Goal: Transaction & Acquisition: Book appointment/travel/reservation

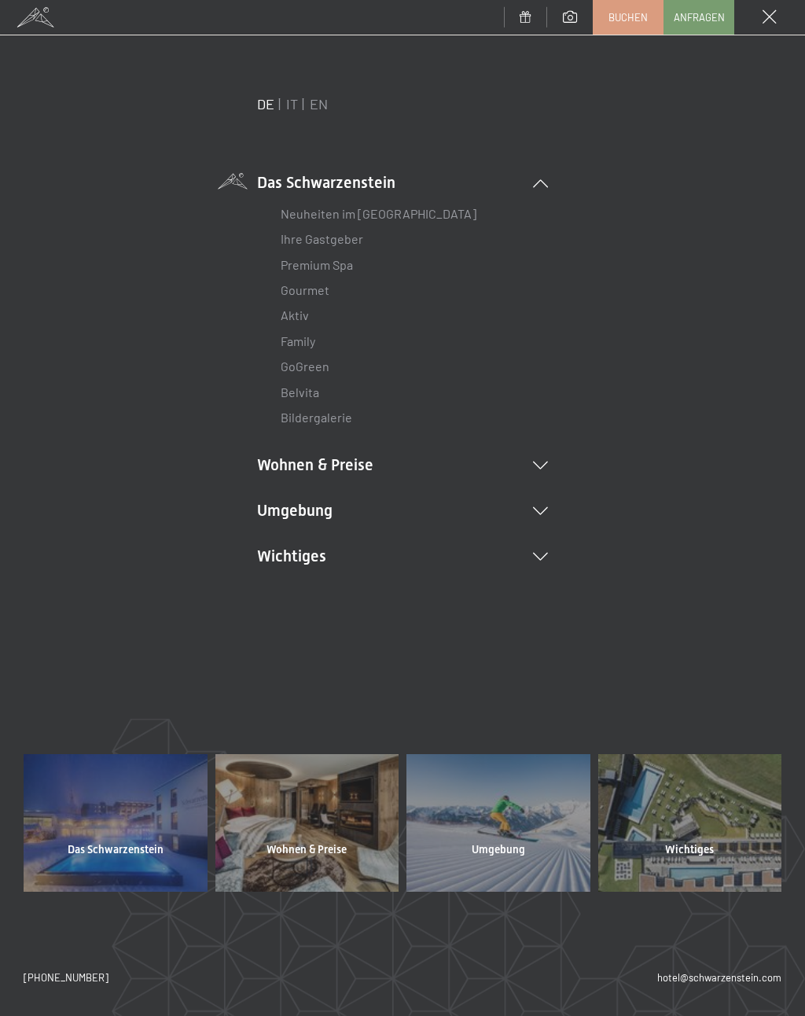
click at [358, 463] on li "Wohnen & Preise Inklusivleistungen Zimmer & Preise Liste Angebote Liste Familie…" at bounding box center [402, 465] width 291 height 22
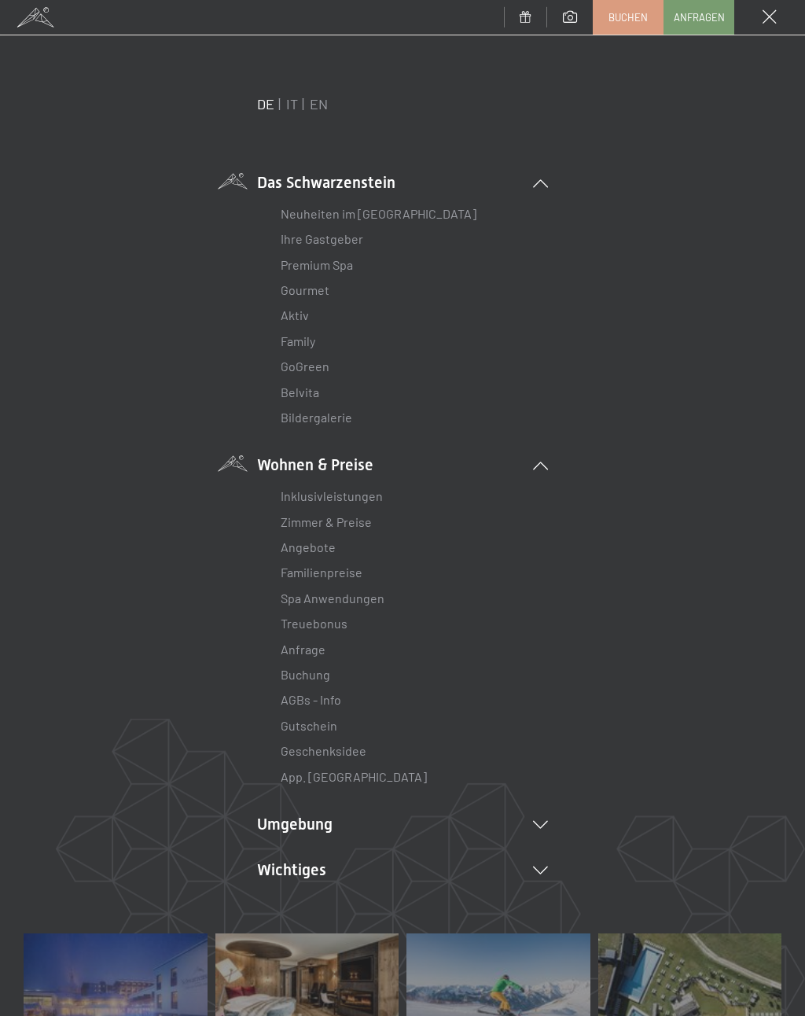
click at [355, 524] on link "Zimmer & Preise" at bounding box center [326, 521] width 91 height 15
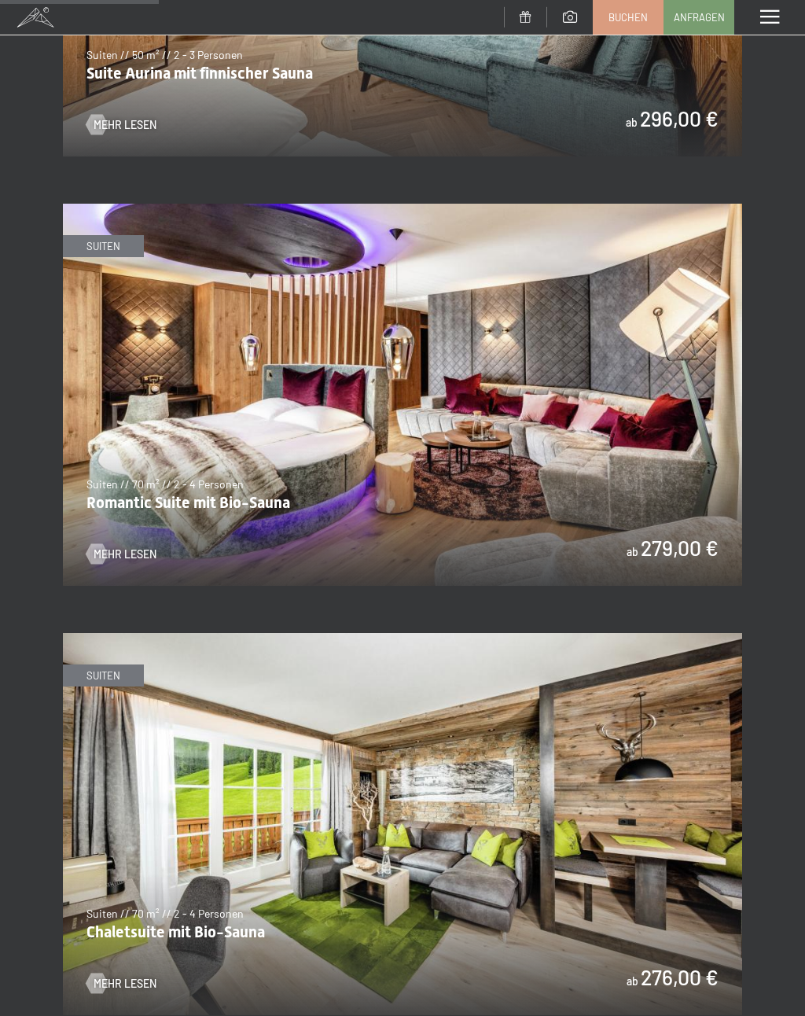
scroll to position [1376, 0]
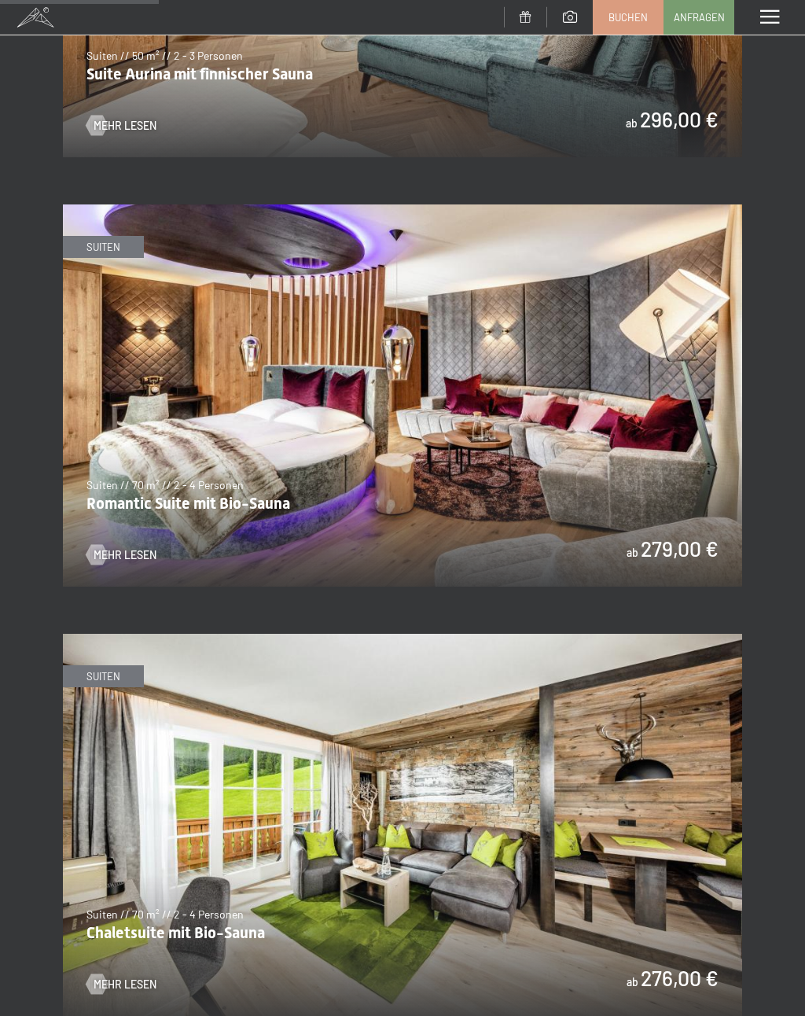
click at [556, 447] on img at bounding box center [402, 395] width 679 height 382
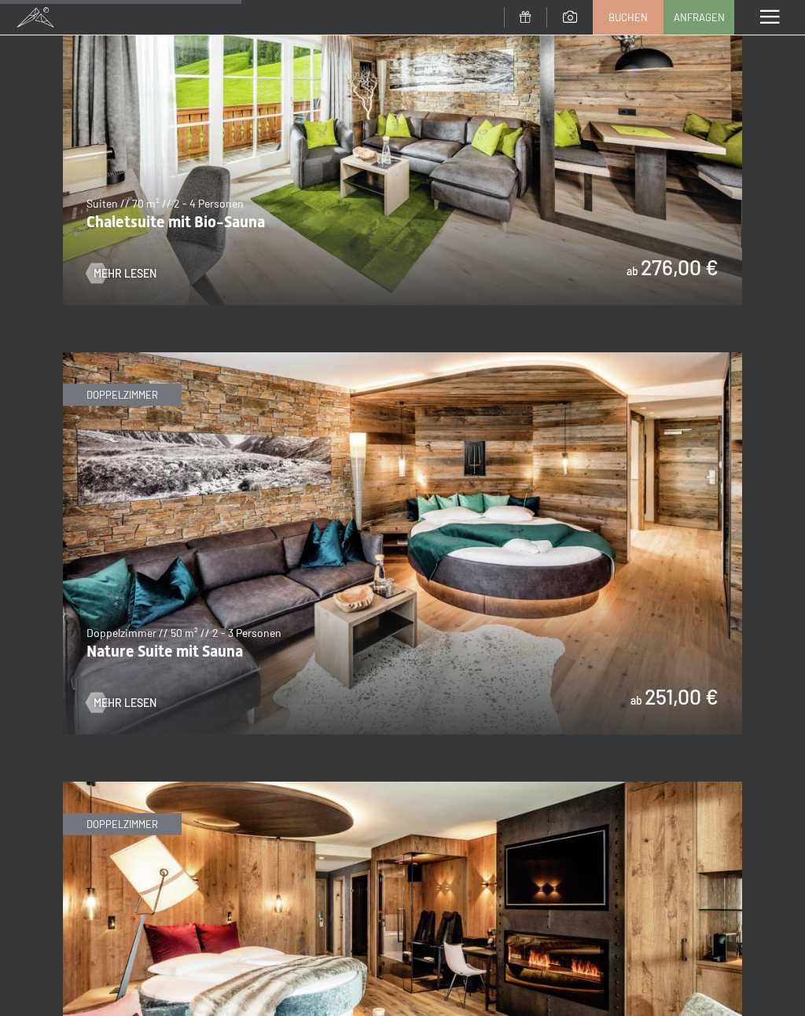
scroll to position [2086, 0]
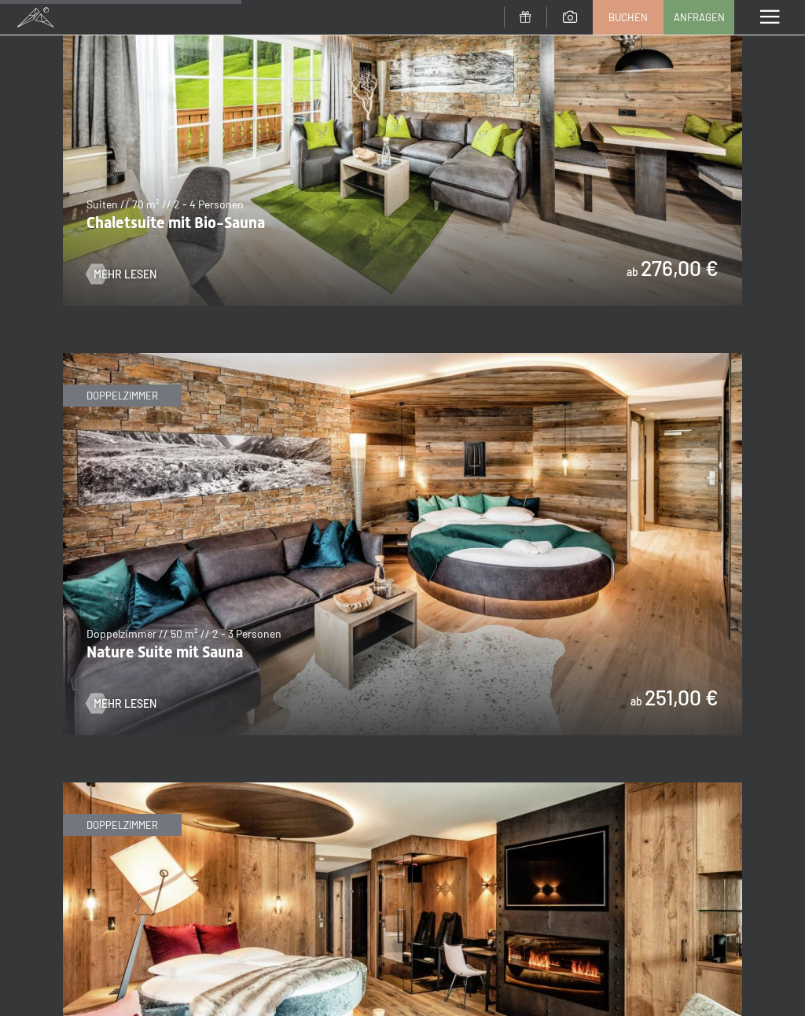
click at [427, 597] on img at bounding box center [402, 544] width 679 height 382
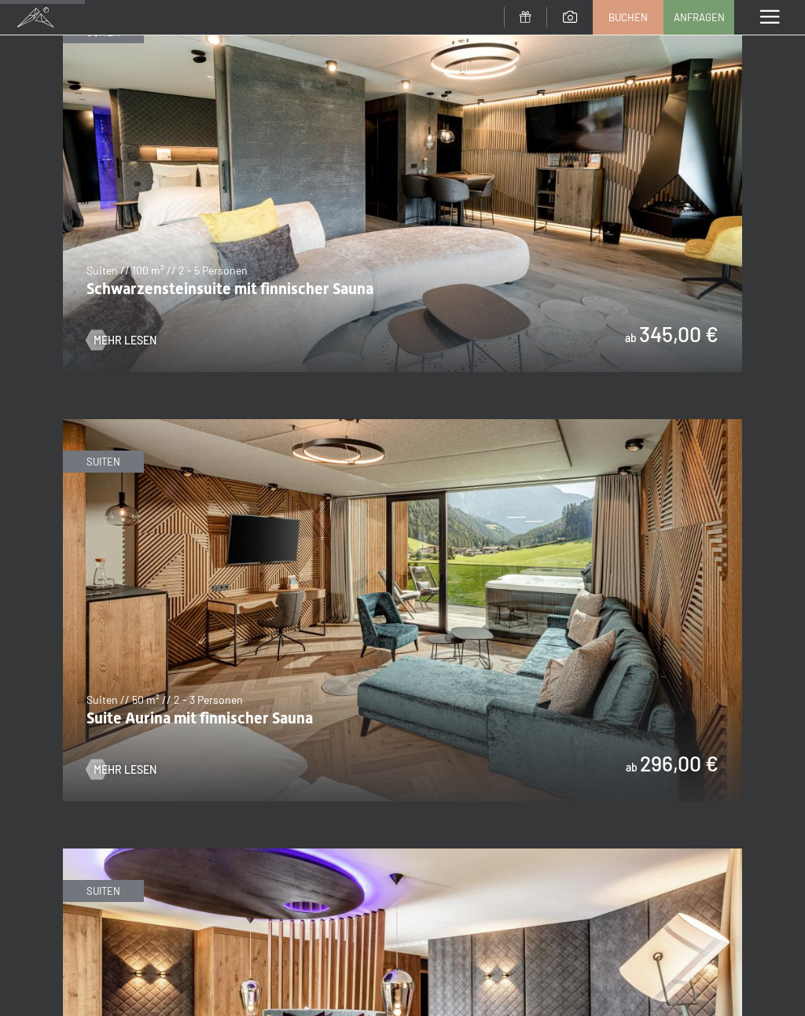
scroll to position [734, 0]
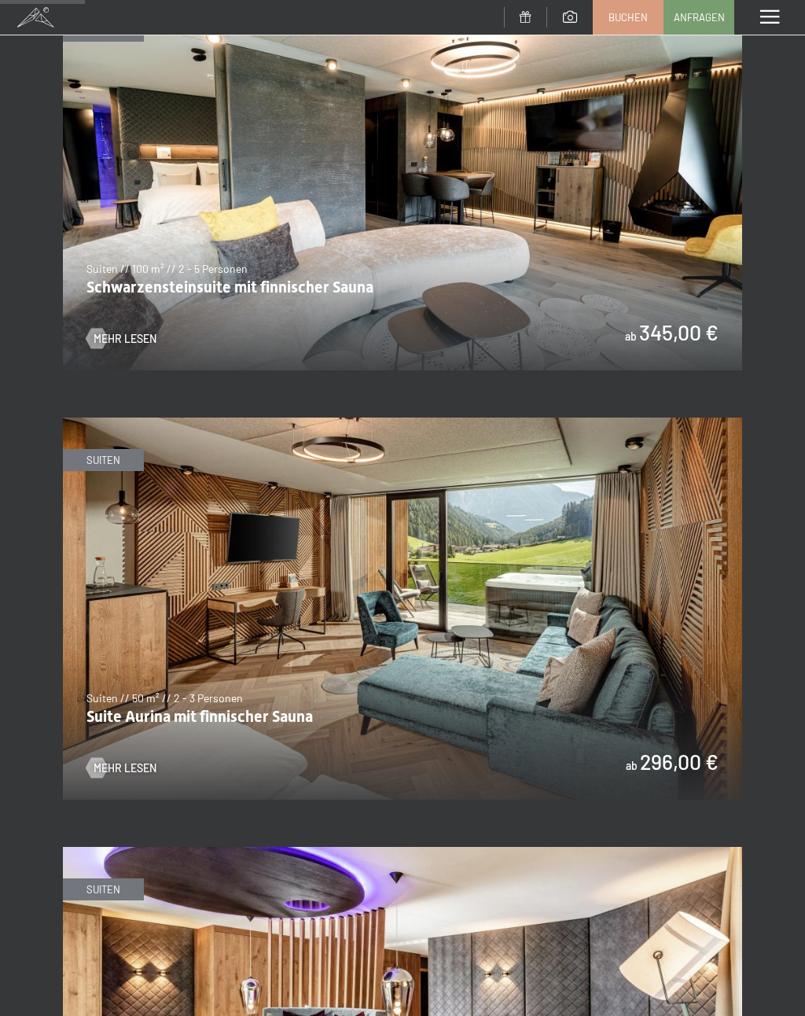
click at [538, 681] on img at bounding box center [402, 608] width 679 height 382
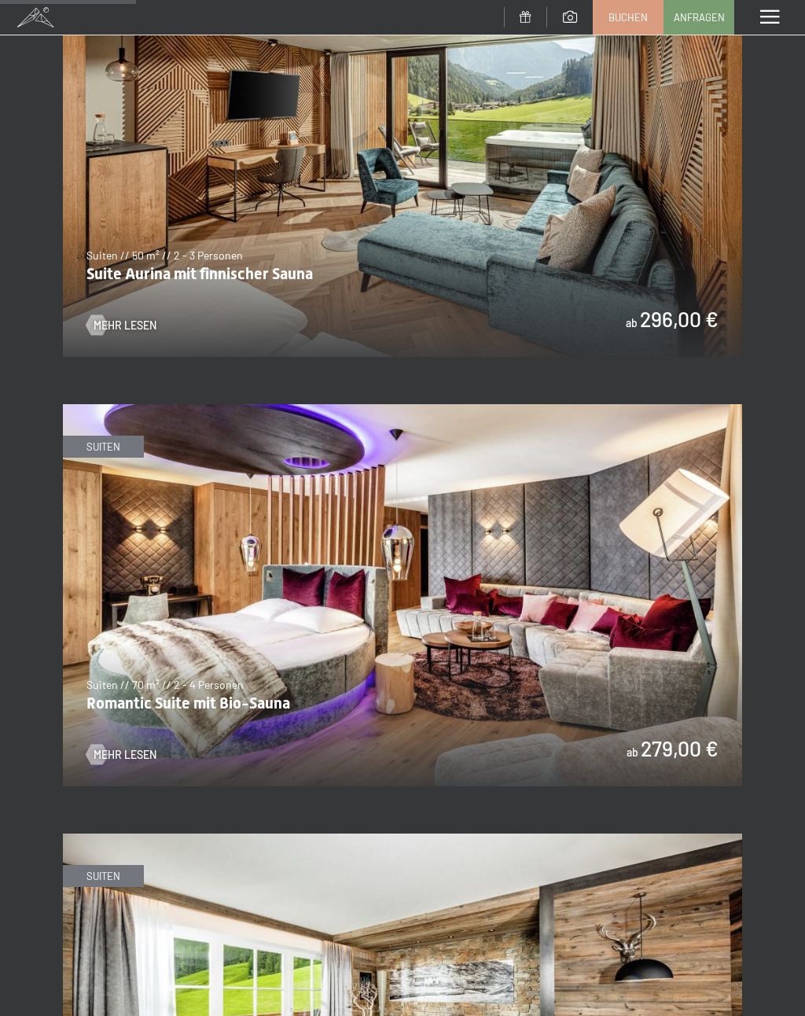
scroll to position [1178, 0]
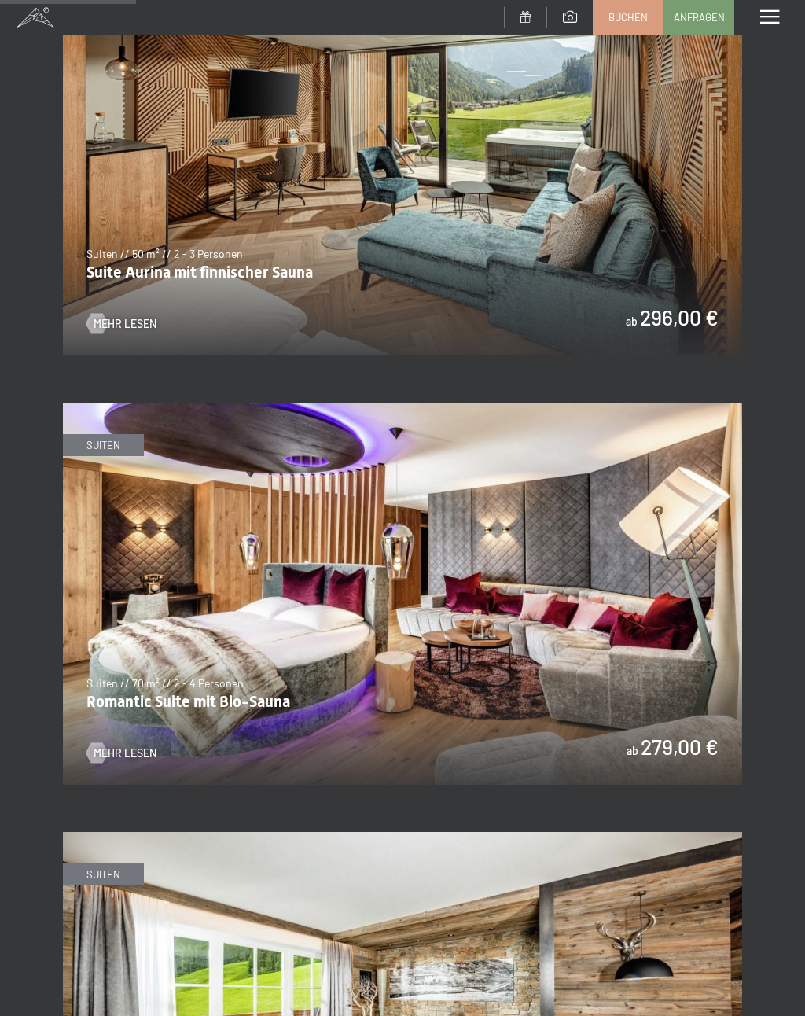
click at [636, 645] on img at bounding box center [402, 594] width 679 height 382
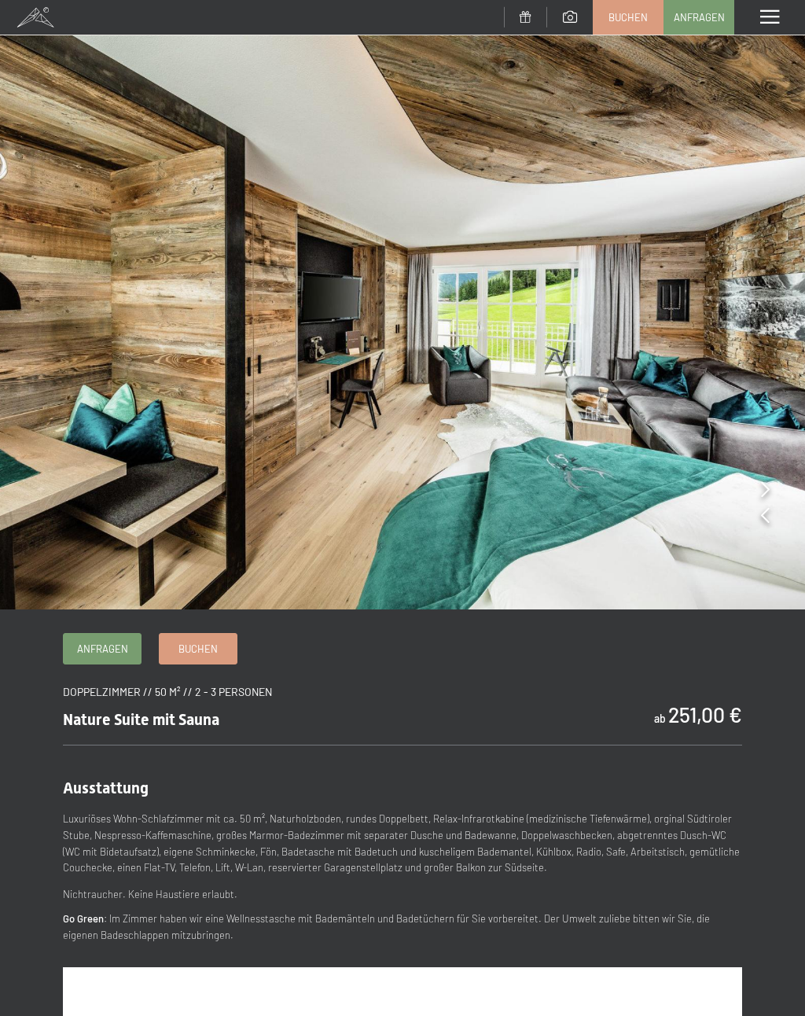
click at [708, 536] on img at bounding box center [402, 304] width 805 height 609
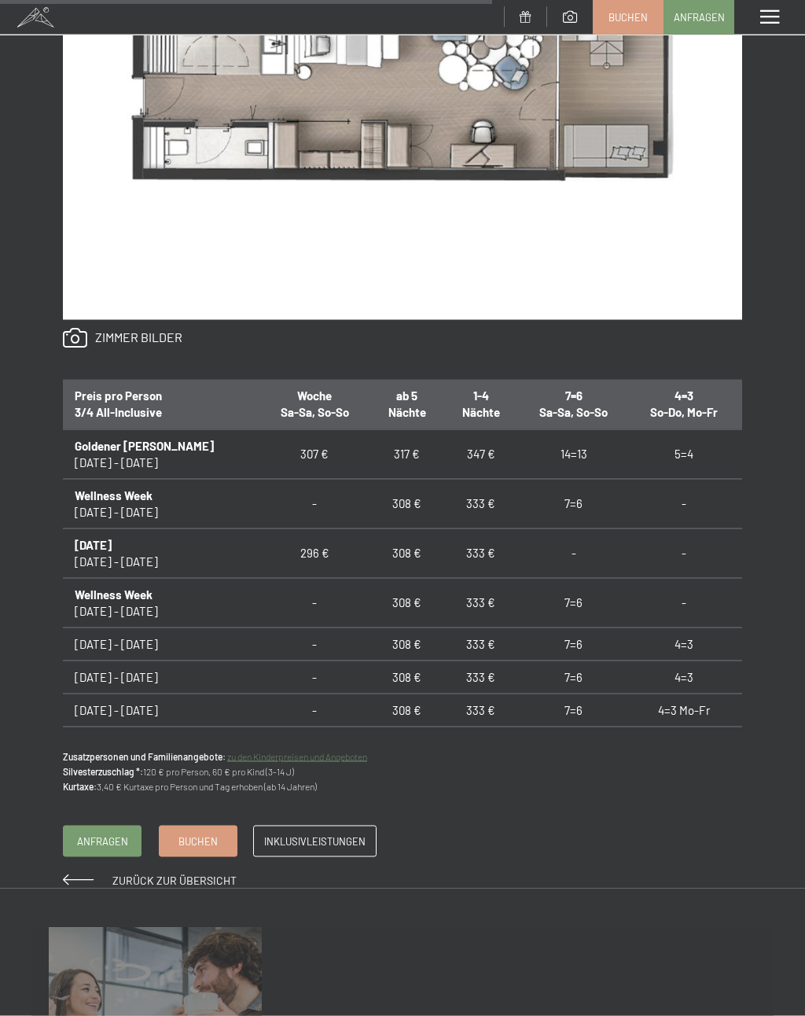
scroll to position [1157, 0]
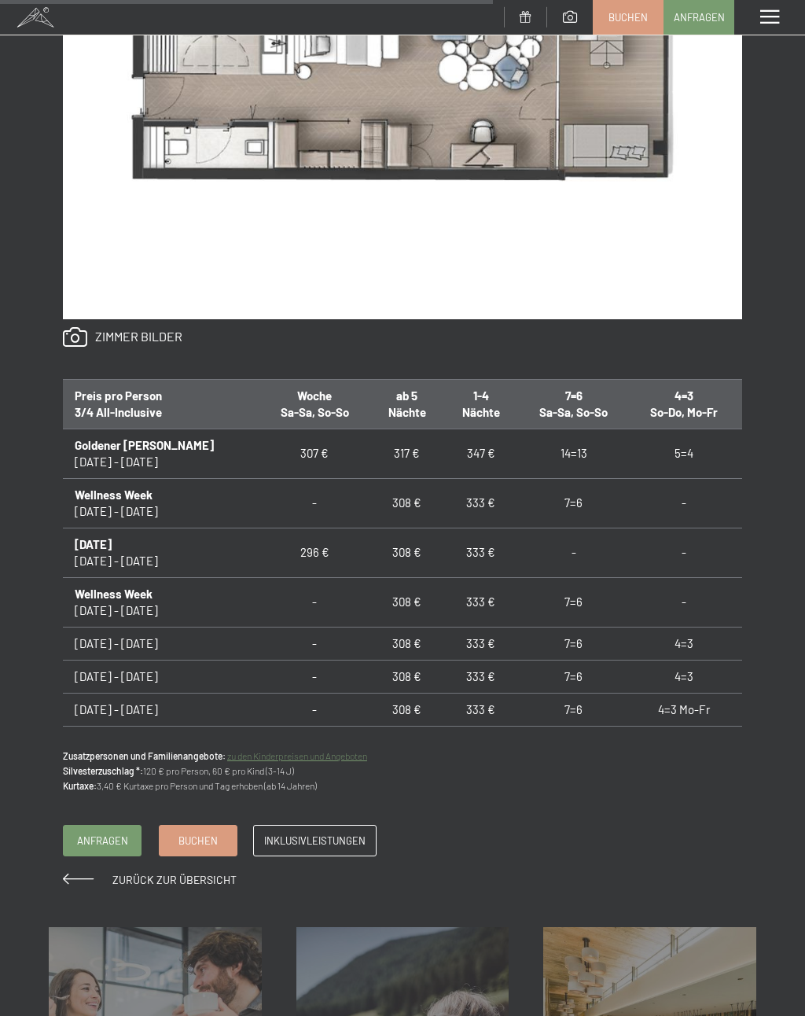
click at [744, 704] on div "Anfragen Buchen Suiten // 50 m² // 2 - 3 Personen Suite Aurina mit finnischer S…" at bounding box center [402, 182] width 805 height 1412
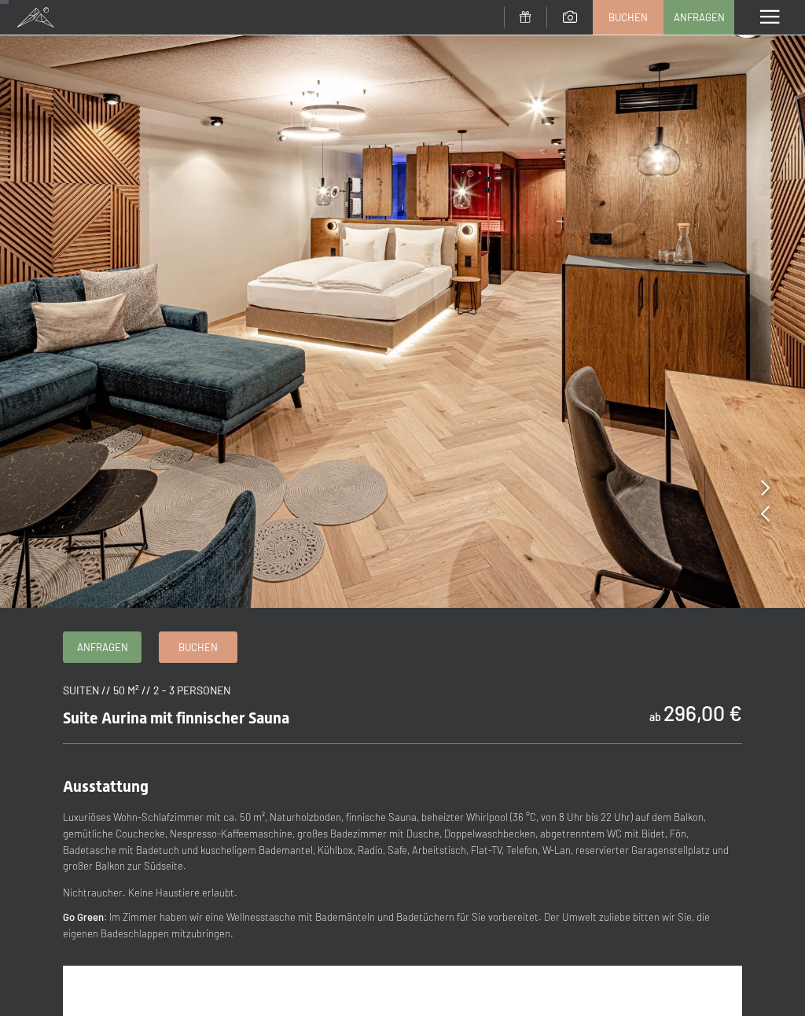
scroll to position [0, 0]
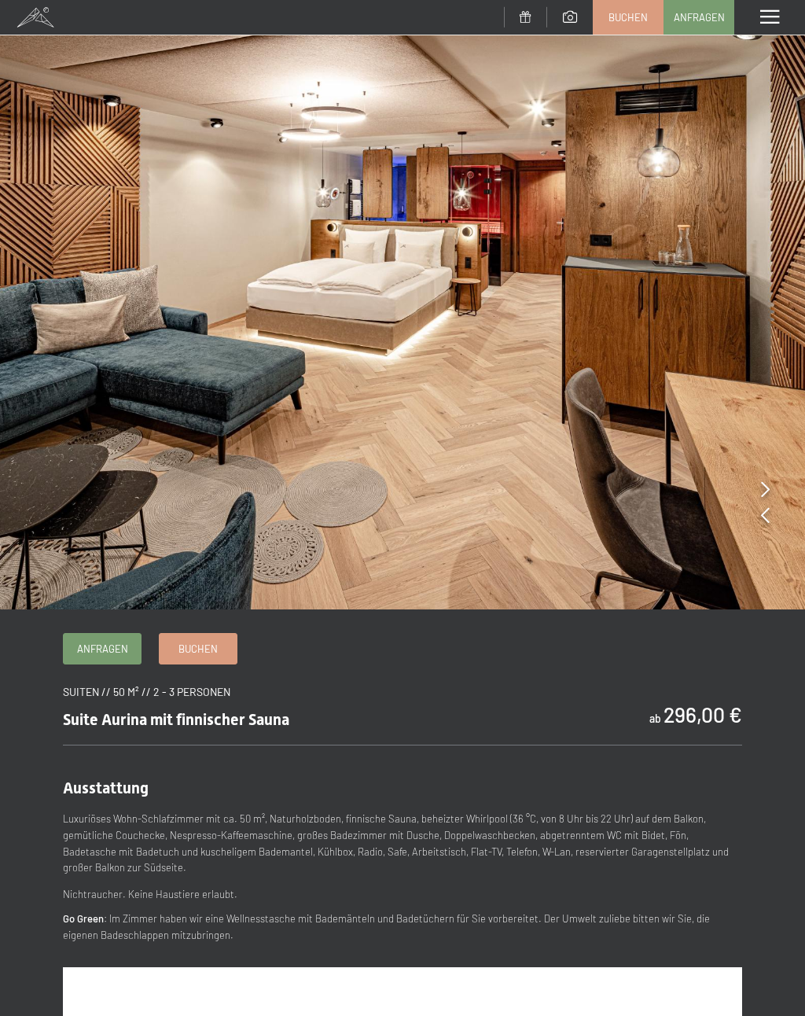
click at [507, 448] on img at bounding box center [402, 304] width 805 height 609
click at [503, 498] on img at bounding box center [402, 304] width 805 height 609
click at [766, 491] on icon at bounding box center [765, 489] width 9 height 16
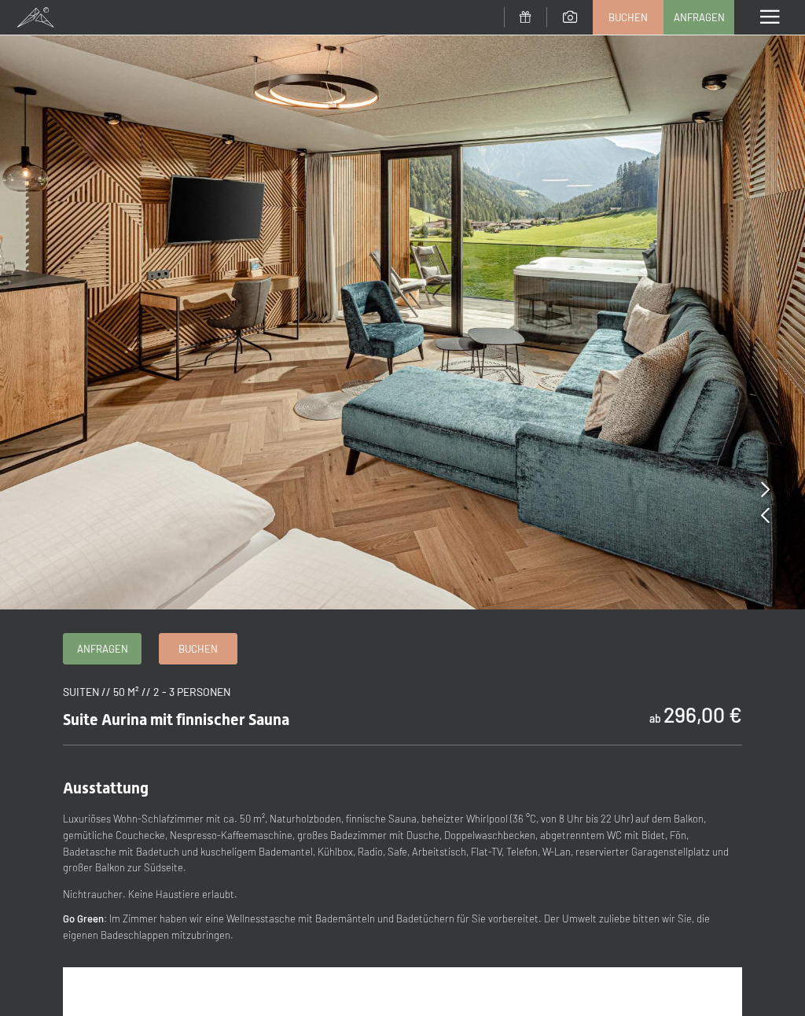
click at [761, 487] on icon at bounding box center [765, 489] width 9 height 16
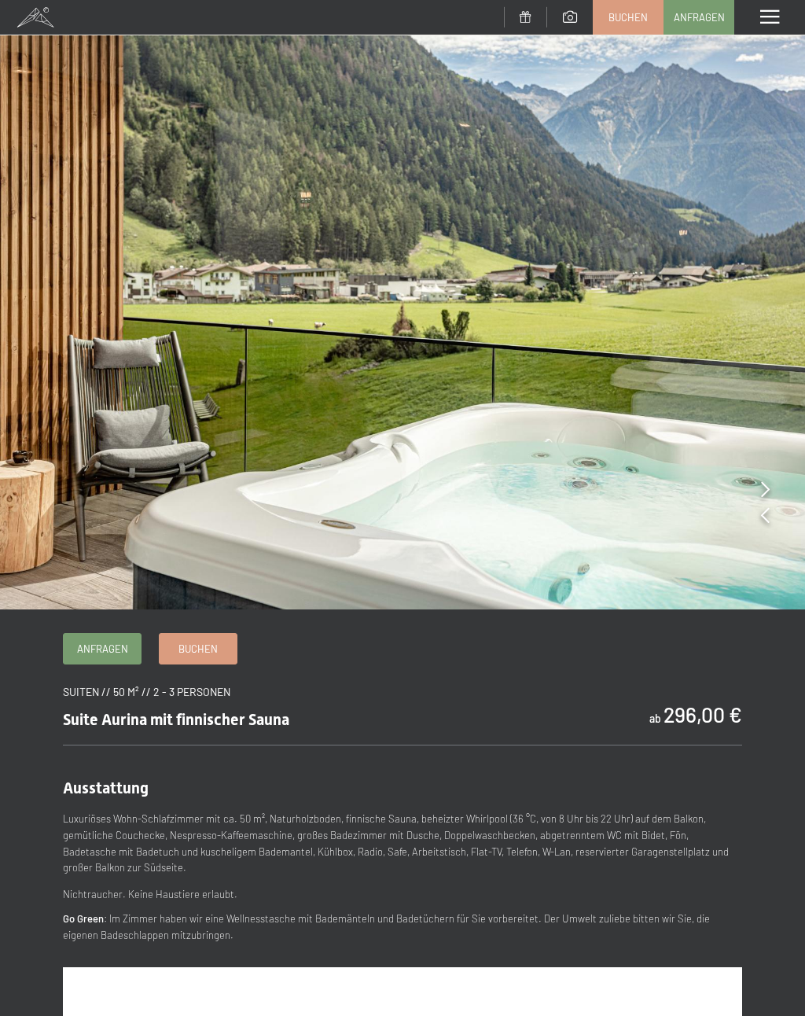
click at [761, 493] on icon at bounding box center [765, 489] width 9 height 16
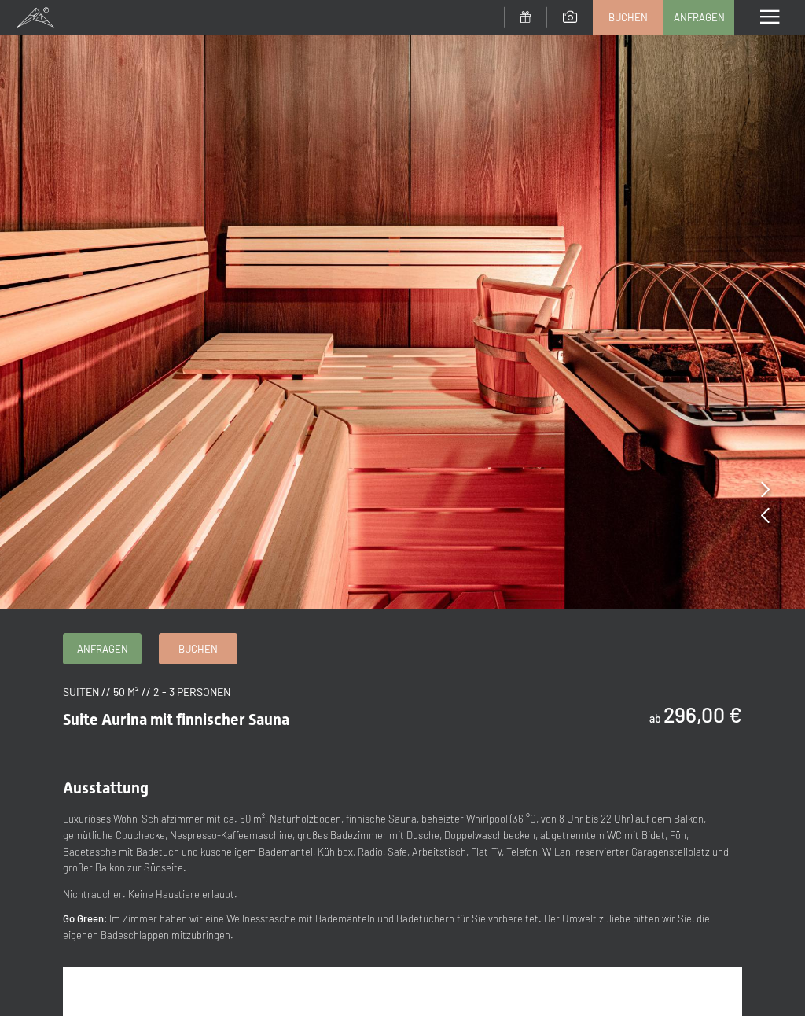
click at [764, 497] on icon at bounding box center [765, 489] width 9 height 16
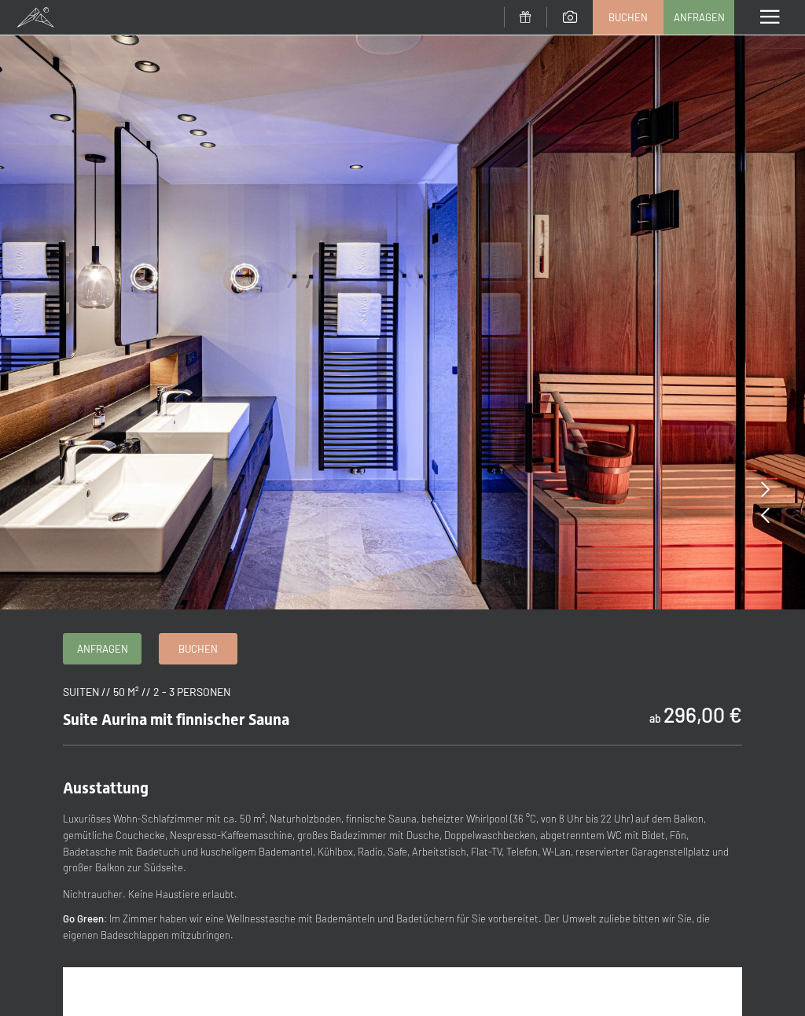
click at [763, 492] on icon at bounding box center [765, 489] width 9 height 16
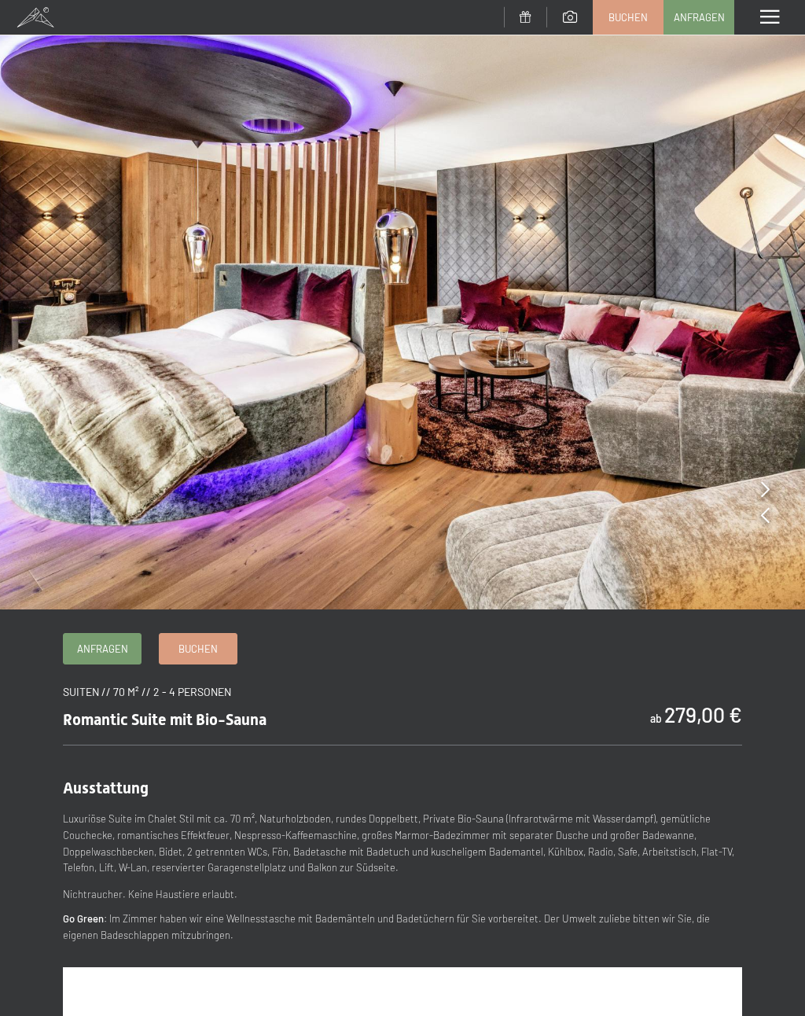
click at [767, 491] on icon at bounding box center [765, 489] width 9 height 16
